Goal: Complete application form: Complete application form

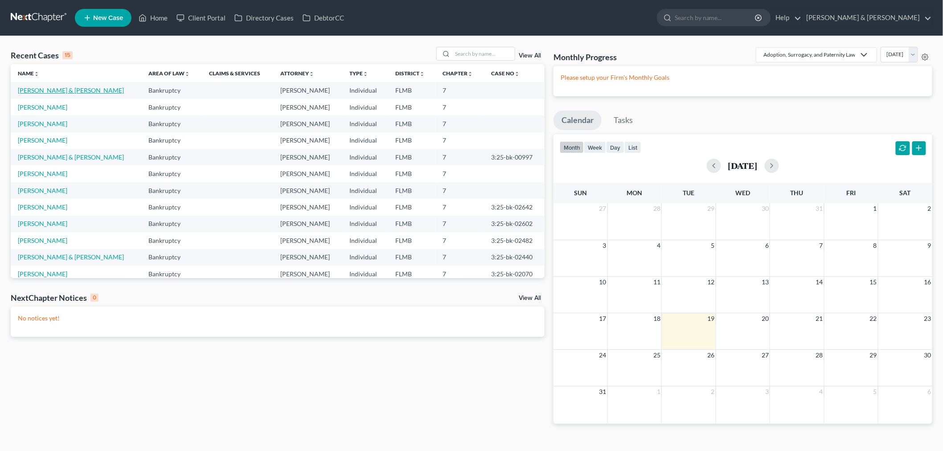
click at [51, 88] on link "[PERSON_NAME] & [PERSON_NAME]" at bounding box center [71, 90] width 106 height 8
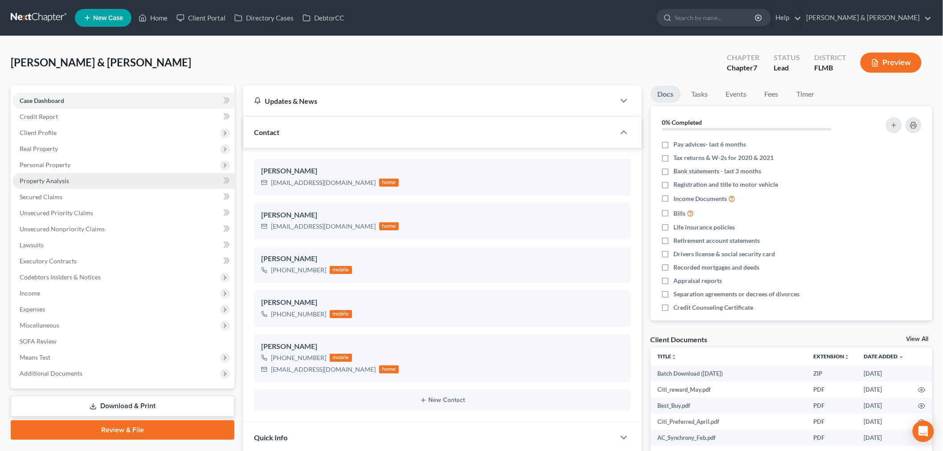
click at [65, 178] on span "Property Analysis" at bounding box center [44, 181] width 49 height 8
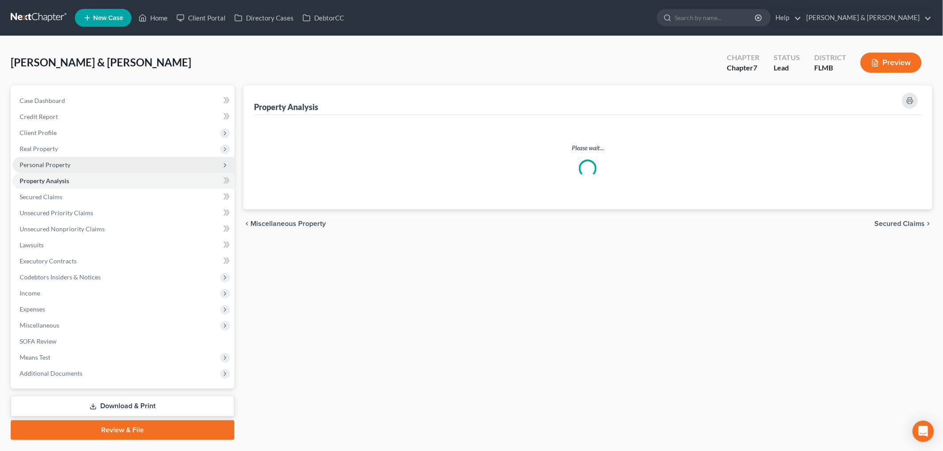
click at [68, 165] on span "Personal Property" at bounding box center [45, 165] width 51 height 8
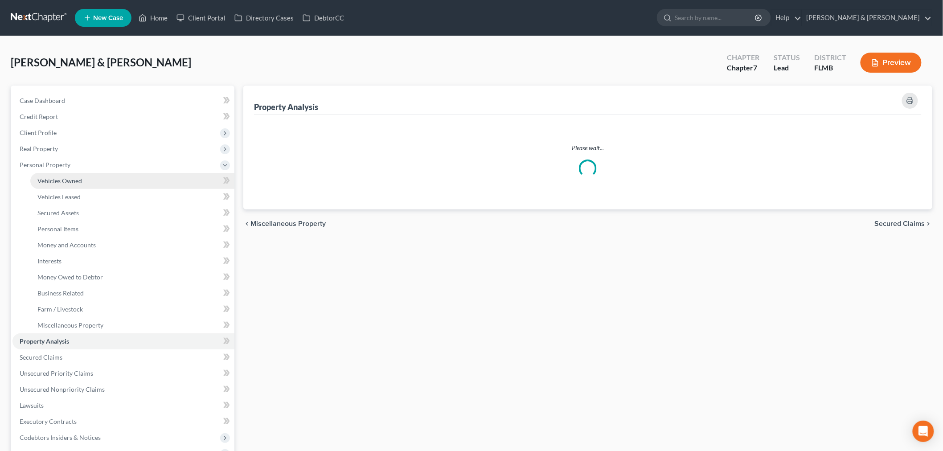
click at [70, 177] on span "Vehicles Owned" at bounding box center [59, 181] width 45 height 8
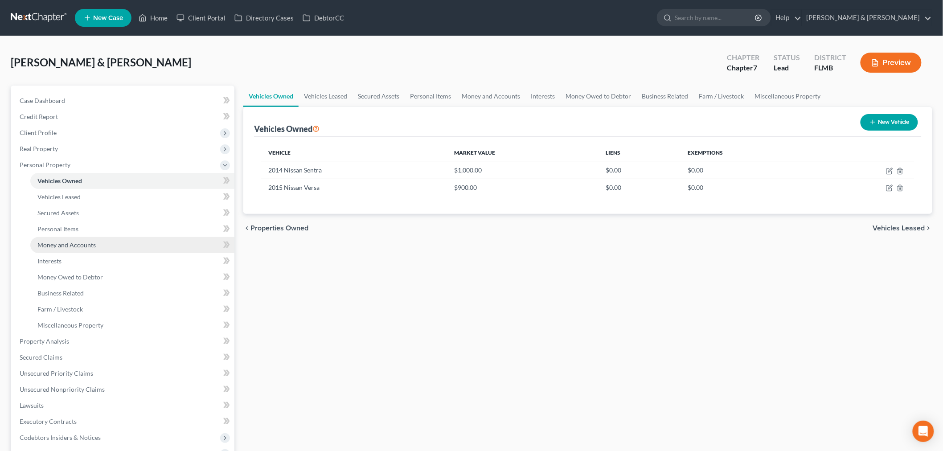
click at [79, 243] on span "Money and Accounts" at bounding box center [66, 245] width 58 height 8
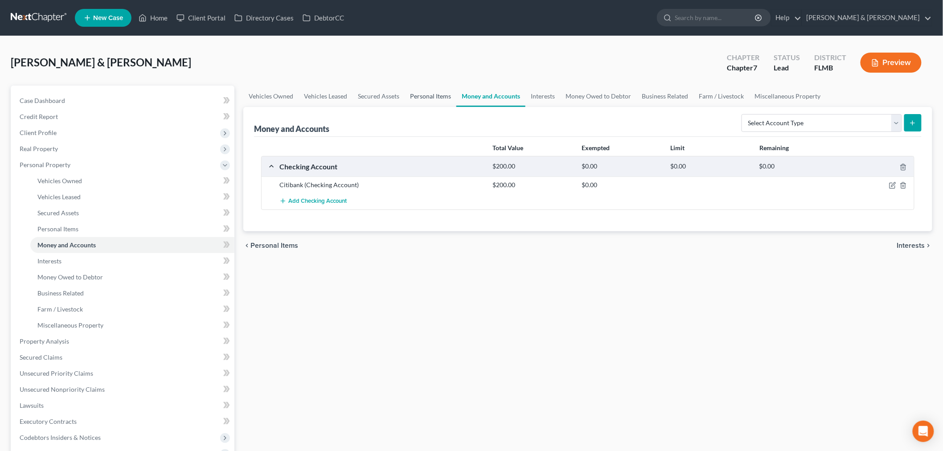
click at [422, 93] on link "Personal Items" at bounding box center [431, 96] width 52 height 21
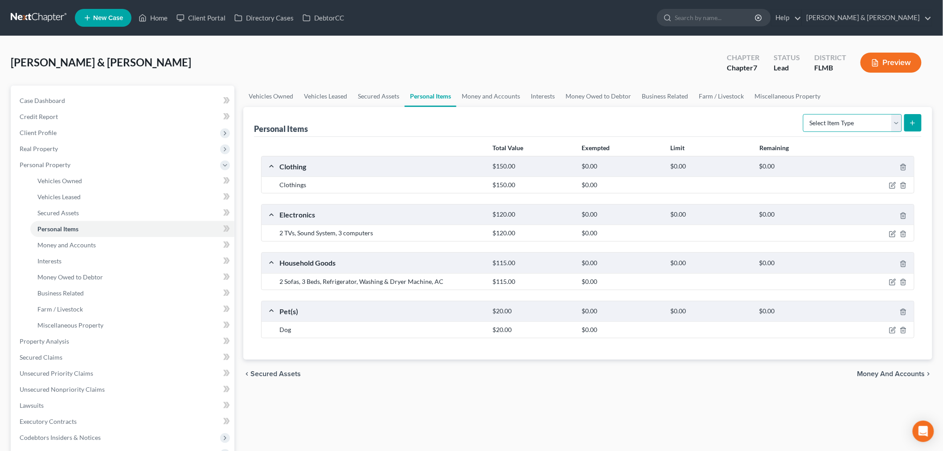
click at [858, 122] on select "Select Item Type Clothing Collectibles Of Value Electronics Firearms Household …" at bounding box center [852, 123] width 99 height 18
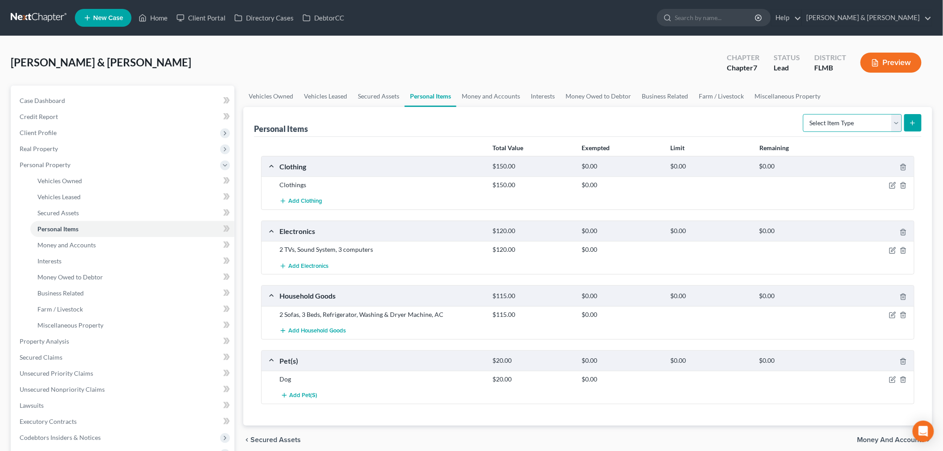
select select "clothing"
click at [804, 114] on select "Select Item Type Clothing Collectibles Of Value Electronics Firearms Household …" at bounding box center [852, 123] width 99 height 18
click at [308, 199] on span "Add Clothing" at bounding box center [305, 201] width 34 height 7
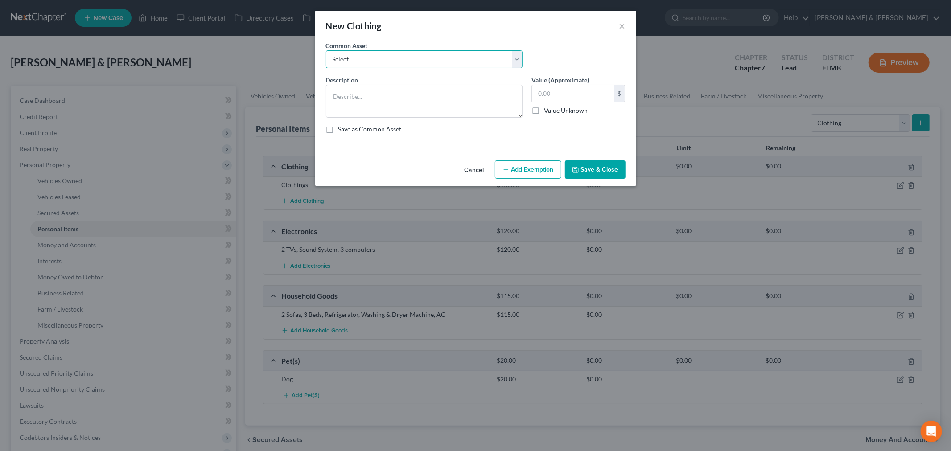
click at [373, 61] on select "Select Men's shirts, pants, coats, jackets, shoes Clothes Men's shirts, pants, …" at bounding box center [424, 59] width 197 height 18
select select "0"
click at [326, 50] on select "Select Men's shirts, pants, coats, jackets, shoes Clothes Men's shirts, pants, …" at bounding box center [424, 59] width 197 height 18
type textarea "Men's shirts, pants, coats, jackets, shoes"
type input "200.00"
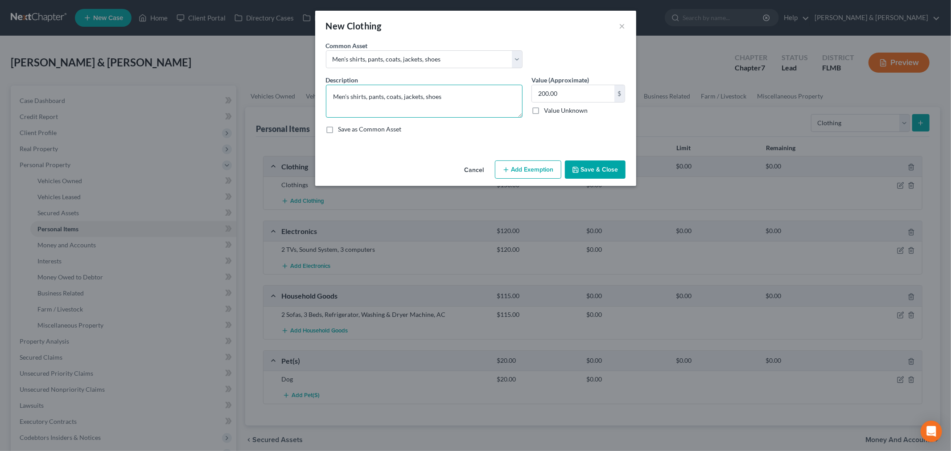
drag, startPoint x: 446, startPoint y: 98, endPoint x: 272, endPoint y: 113, distance: 174.5
click at [272, 113] on div "New Clothing × An exemption set must first be selected from the Filing Informat…" at bounding box center [475, 225] width 951 height 451
click at [477, 59] on select "Select Men's shirts, pants, coats, jackets, shoes Clothes Men's shirts, pants, …" at bounding box center [424, 59] width 197 height 18
select select "4"
click at [326, 50] on select "Select Men's shirts, pants, coats, jackets, shoes Clothes Men's shirts, pants, …" at bounding box center [424, 59] width 197 height 18
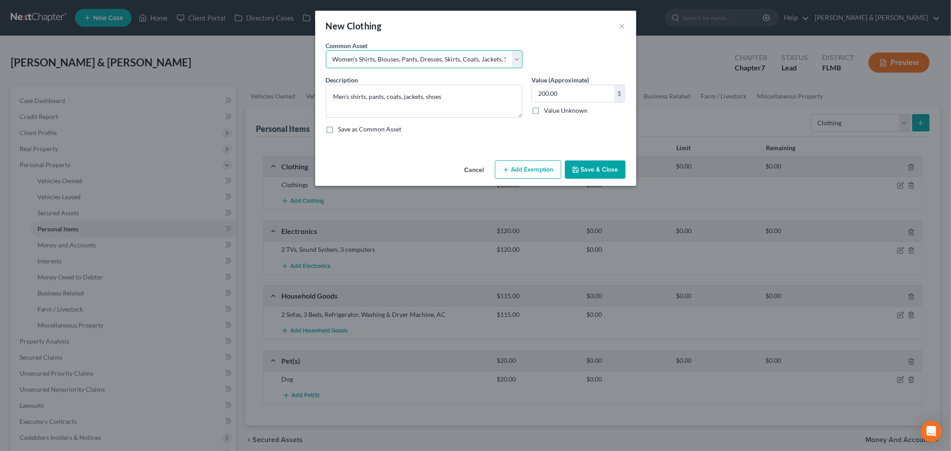
type textarea "Women's Shirts, Blouses, Pants, Dresses, Skirts, Coats, Jackets, Shoes"
type input "250.00"
click at [439, 136] on div "Description * Women's Shirts, Blouses, Pants, Dresses, Skirts, Coats, Jackets, …" at bounding box center [475, 108] width 308 height 66
drag, startPoint x: 473, startPoint y: 111, endPoint x: 300, endPoint y: 88, distance: 174.5
click at [300, 88] on div "New Clothing × An exemption set must first be selected from the Filing Informat…" at bounding box center [475, 225] width 951 height 451
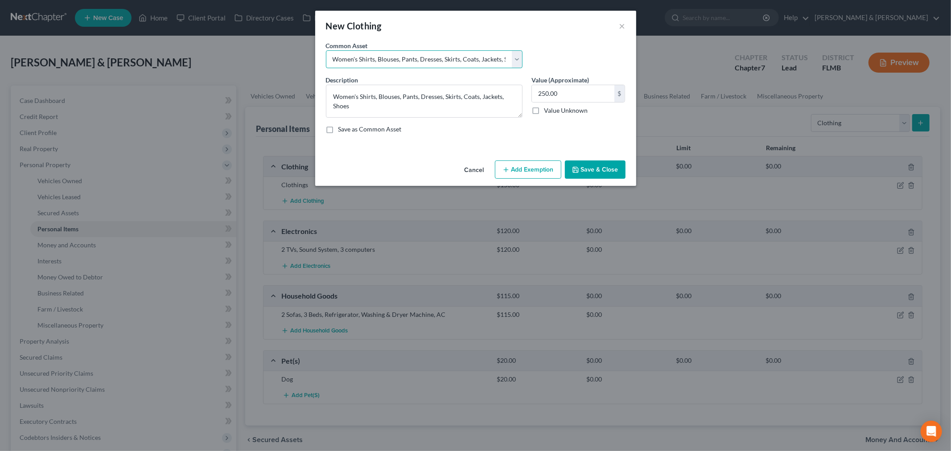
click at [515, 61] on select "Select Men's shirts, pants, coats, jackets, shoes Clothes Men's shirts, pants, …" at bounding box center [424, 59] width 197 height 18
select select "3"
click at [326, 50] on select "Select Men's shirts, pants, coats, jackets, shoes Clothes Men's shirts, pants, …" at bounding box center [424, 59] width 197 height 18
type textarea "Women's shirts, blouses, pants, dresses, skirts, coats, jackets, shoes"
type input "750.00"
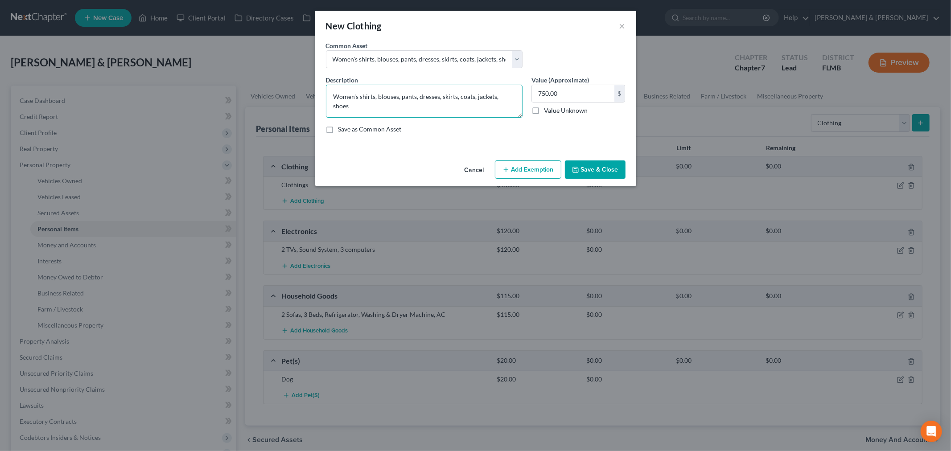
click at [478, 97] on textarea "Women's shirts, blouses, pants, dresses, skirts, coats, jackets, shoes" at bounding box center [424, 101] width 197 height 33
click at [488, 61] on select "Select Men's shirts, pants, coats, jackets, shoes Clothes Men's shirts, pants, …" at bounding box center [424, 59] width 197 height 18
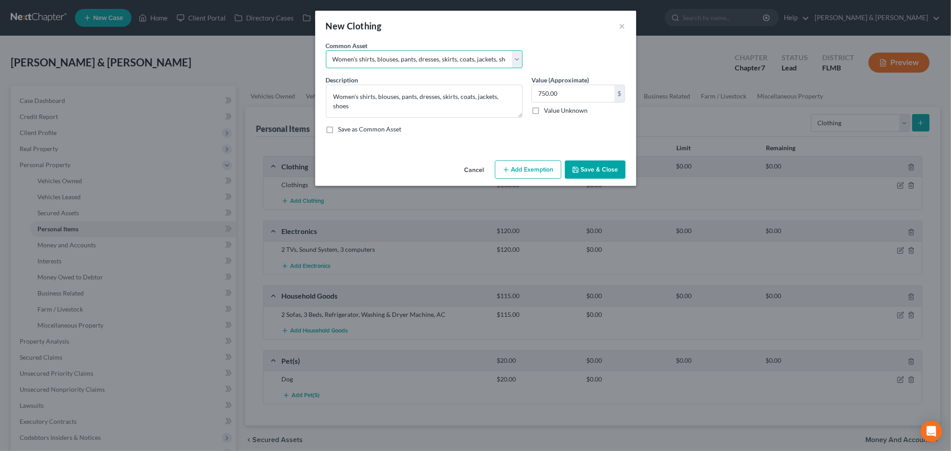
select select "5"
click at [326, 50] on select "Select Men's shirts, pants, coats, jackets, shoes Clothes Men's shirts, pants, …" at bounding box center [424, 59] width 197 height 18
type textarea "Children's shirts, pants, jeans, coats, jackets, shoes"
type input "100.00"
drag, startPoint x: 426, startPoint y: 103, endPoint x: 324, endPoint y: 103, distance: 102.5
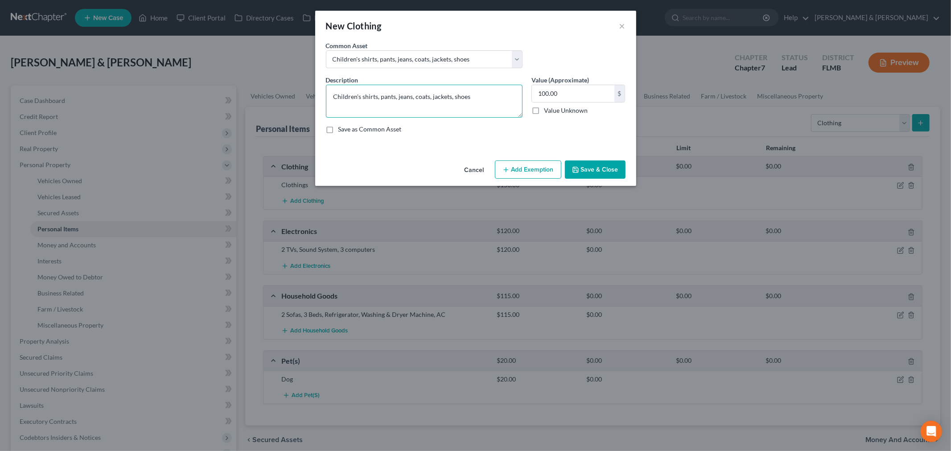
click at [324, 103] on div "Description * Children's shirts, pants, jeans, coats, jackets, shoes" at bounding box center [423, 96] width 205 height 42
click at [516, 62] on select "Select Men's shirts, pants, coats, jackets, shoes Clothes Men's shirts, pants, …" at bounding box center [424, 59] width 197 height 18
select select "2"
click at [326, 50] on select "Select Men's shirts, pants, coats, jackets, shoes Clothes Men's shirts, pants, …" at bounding box center [424, 59] width 197 height 18
type textarea "Men's shirts, pants, coats, jackets, shoes Women's shirts, blouses, pants, dres…"
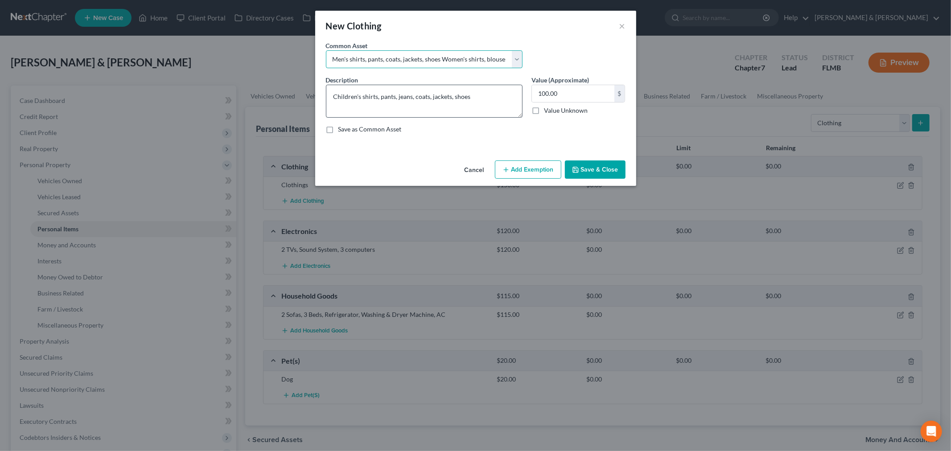
type input "200.00"
click at [459, 109] on textarea "Men's shirts, pants, coats, jackets, shoes Women's shirts, blouses, pants, dres…" at bounding box center [424, 101] width 197 height 33
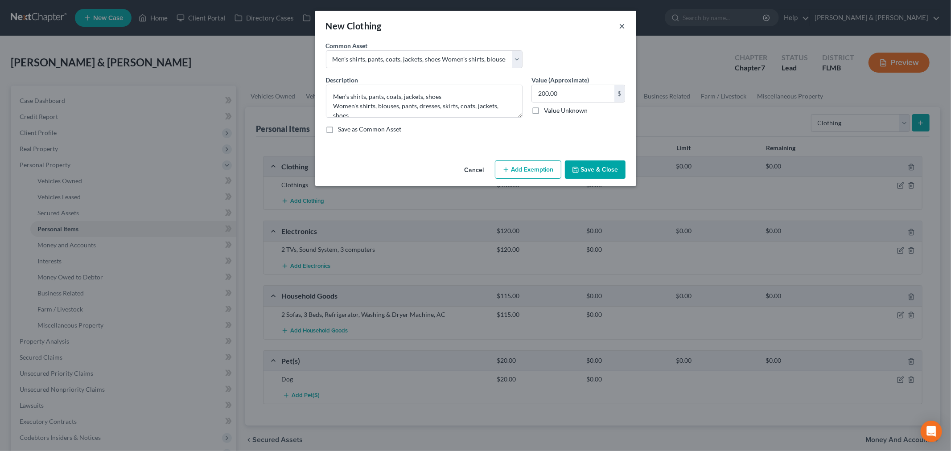
click at [624, 30] on button "×" at bounding box center [622, 25] width 6 height 11
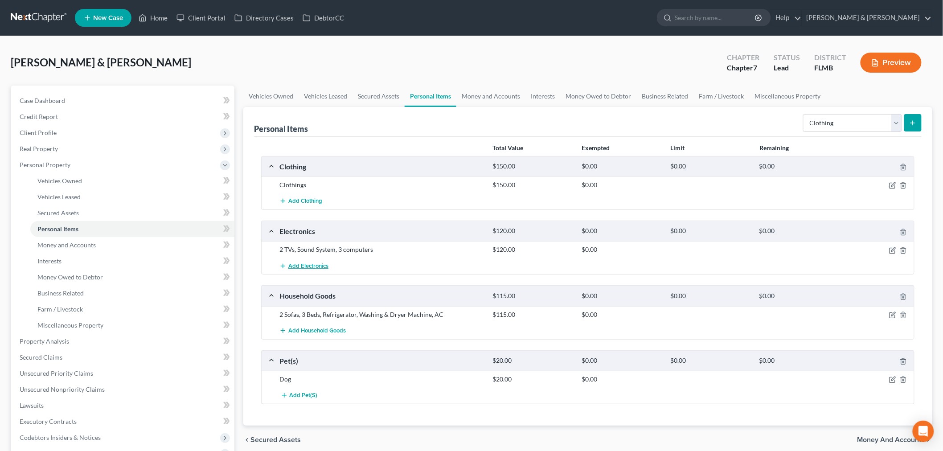
click at [301, 263] on span "Add Electronics" at bounding box center [308, 265] width 40 height 7
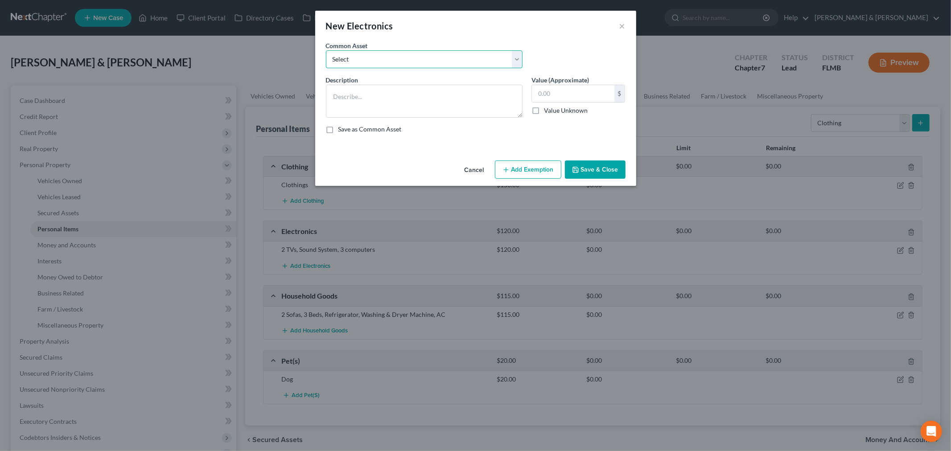
click at [428, 62] on select "Select TV, Cell Phone, Tablet Cellphone" at bounding box center [424, 59] width 197 height 18
click at [620, 26] on button "×" at bounding box center [622, 25] width 6 height 11
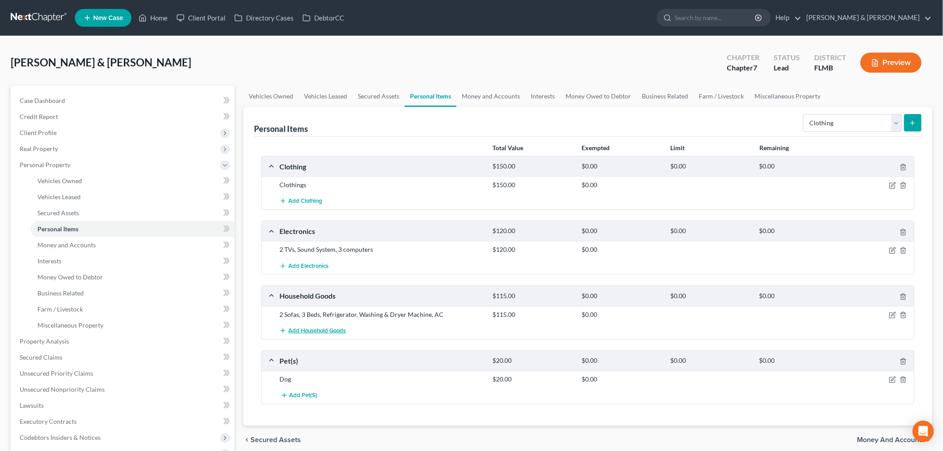
click at [315, 335] on button "Add Household Goods" at bounding box center [312, 331] width 66 height 16
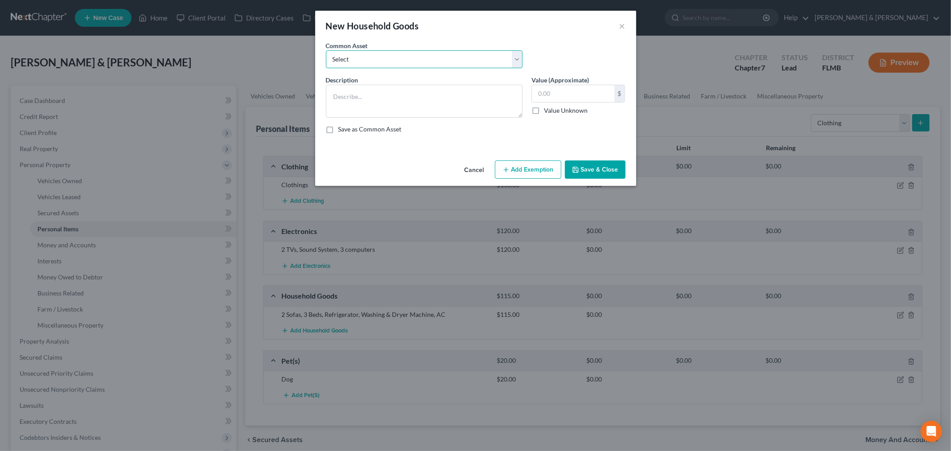
click at [402, 55] on select "Select General household furnishings, living room furniture, bedroom furniture,…" at bounding box center [424, 59] width 197 height 18
select select "1"
click at [326, 50] on select "Select General household furnishings, living room furniture, bedroom furniture,…" at bounding box center [424, 59] width 197 height 18
type textarea "General household furnishings: Living Room Furniture, Bedroom Furniture, Kitche…"
type input "1,000.00"
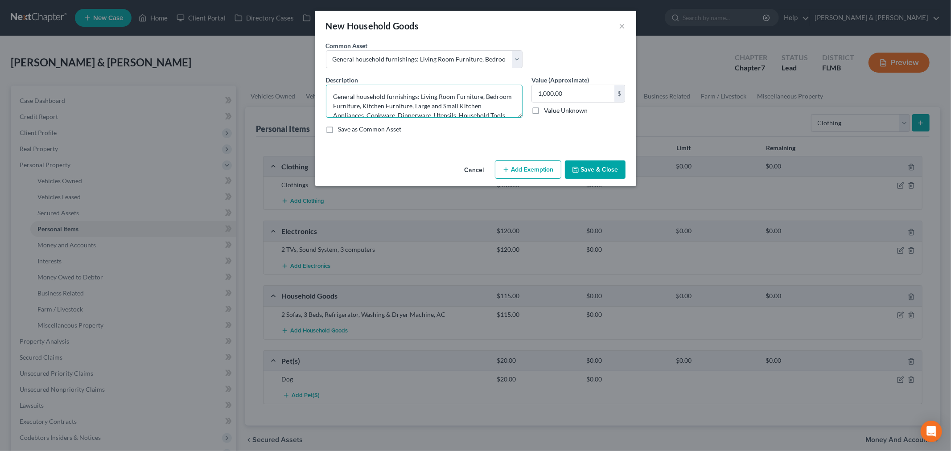
click at [411, 94] on textarea "General household furnishings: Living Room Furniture, Bedroom Furniture, Kitche…" at bounding box center [424, 101] width 197 height 33
click at [481, 170] on button "Cancel" at bounding box center [474, 170] width 34 height 18
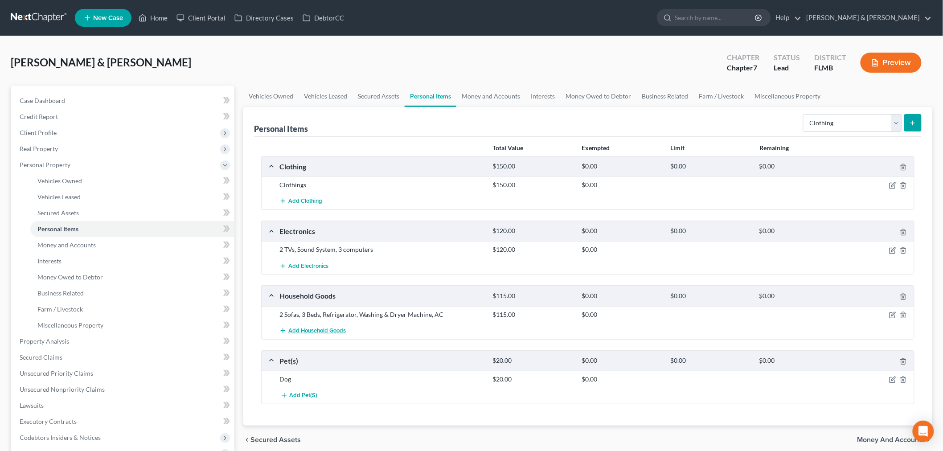
click at [331, 331] on span "Add Household Goods" at bounding box center [316, 330] width 57 height 7
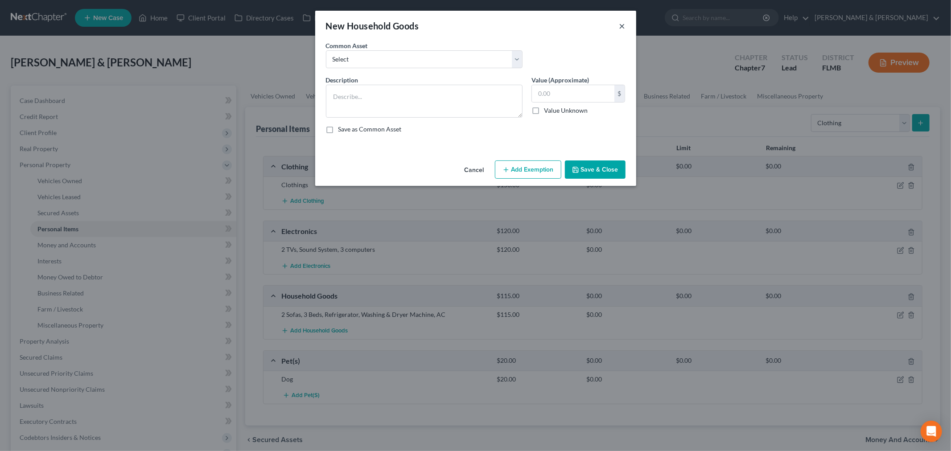
click at [624, 25] on button "×" at bounding box center [622, 25] width 6 height 11
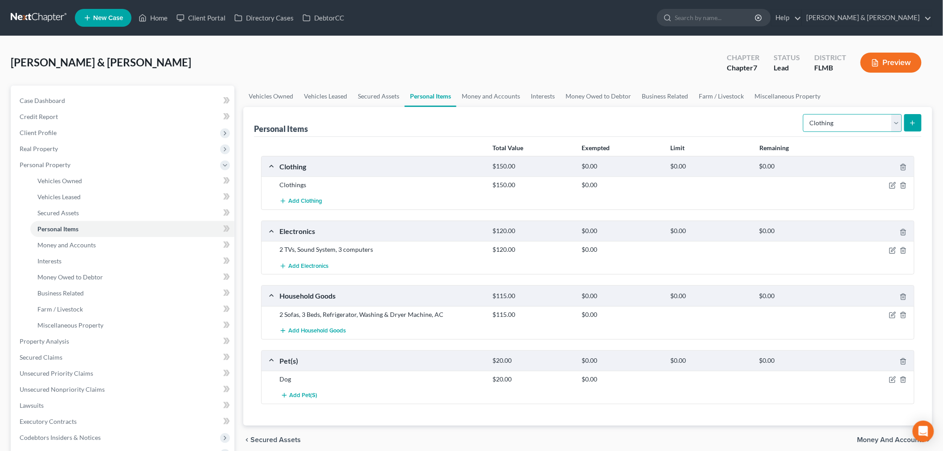
click at [881, 125] on select "Select Item Type Clothing Collectibles Of Value Electronics Firearms Household …" at bounding box center [852, 123] width 99 height 18
click at [556, 130] on div "Personal Items Select Item Type Clothing Collectibles Of Value Electronics Fire…" at bounding box center [588, 122] width 668 height 30
